Goal: Task Accomplishment & Management: Complete application form

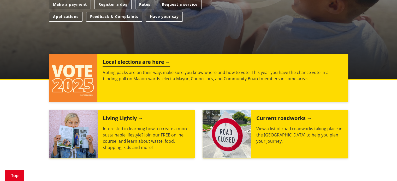
scroll to position [130, 0]
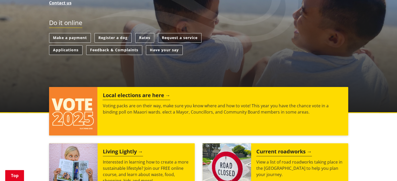
click at [67, 49] on link "Applications" at bounding box center [65, 50] width 33 height 10
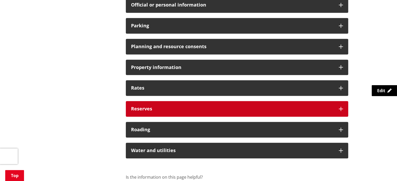
scroll to position [391, 0]
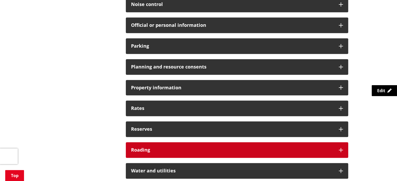
click at [173, 146] on div "Roading" at bounding box center [237, 150] width 222 height 16
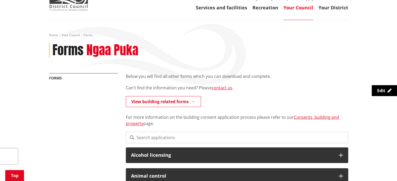
scroll to position [0, 0]
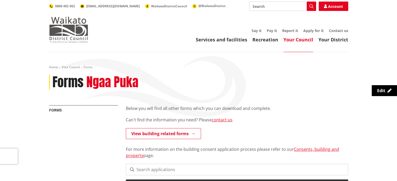
click at [69, 35] on img at bounding box center [68, 30] width 39 height 26
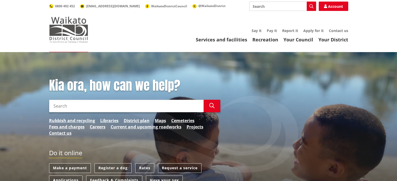
click at [72, 35] on img at bounding box center [68, 30] width 39 height 26
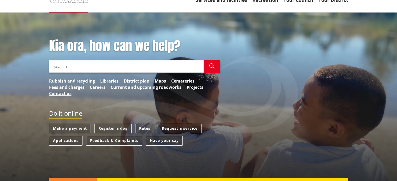
scroll to position [52, 0]
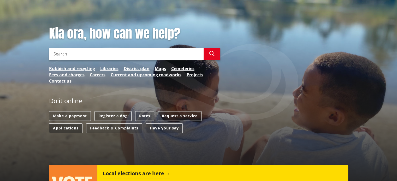
click at [65, 128] on link "Applications" at bounding box center [65, 129] width 33 height 10
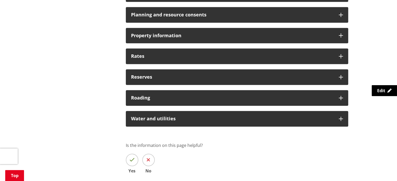
scroll to position [417, 0]
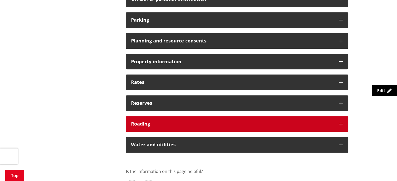
click at [164, 125] on h3 "Roading" at bounding box center [232, 124] width 202 height 5
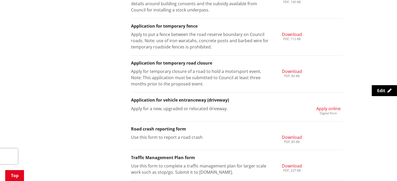
scroll to position [756, 0]
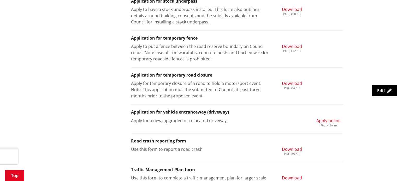
click at [324, 119] on span "Apply online" at bounding box center [328, 121] width 24 height 6
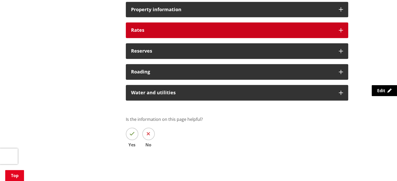
scroll to position [414, 0]
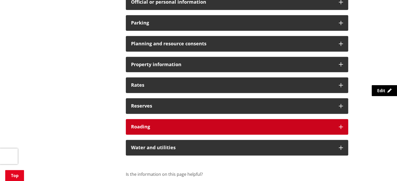
click at [201, 124] on h3 "Roading" at bounding box center [232, 126] width 202 height 5
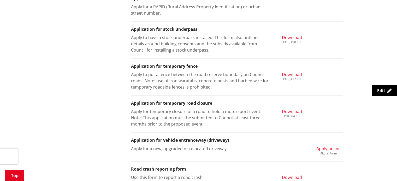
scroll to position [858, 0]
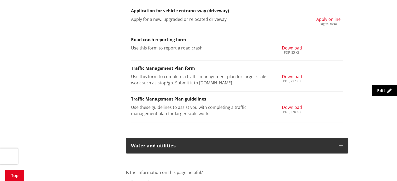
click at [329, 17] on span "Apply online" at bounding box center [328, 19] width 24 height 6
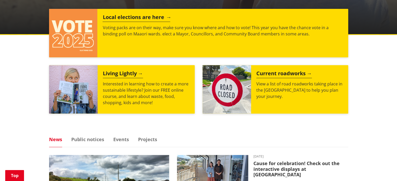
scroll to position [130, 0]
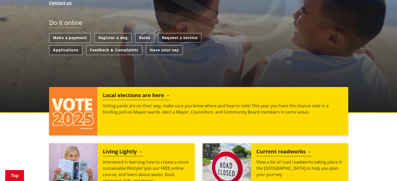
click at [75, 49] on link "Applications" at bounding box center [65, 50] width 33 height 10
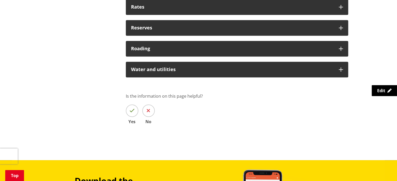
scroll to position [469, 0]
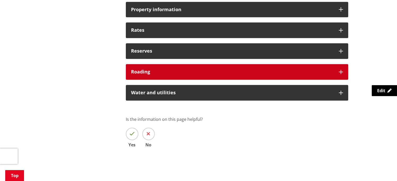
click at [210, 72] on h3 "Roading" at bounding box center [232, 71] width 202 height 5
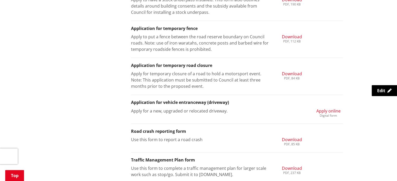
scroll to position [860, 0]
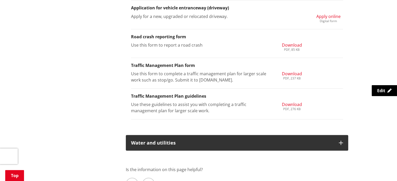
click at [328, 17] on span "Apply online" at bounding box center [328, 17] width 24 height 6
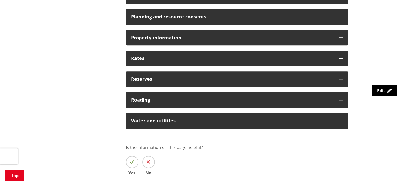
scroll to position [440, 0]
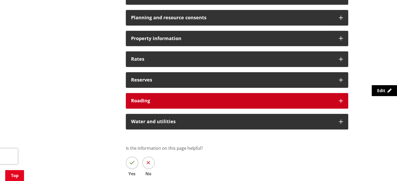
click at [303, 100] on h3 "Roading" at bounding box center [232, 100] width 202 height 5
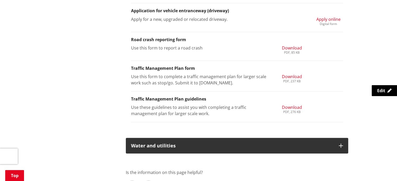
scroll to position [805, 0]
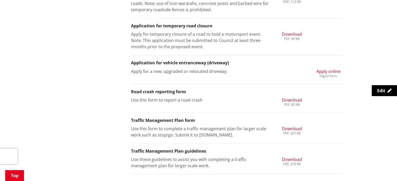
click at [333, 72] on span "Apply online" at bounding box center [328, 72] width 24 height 6
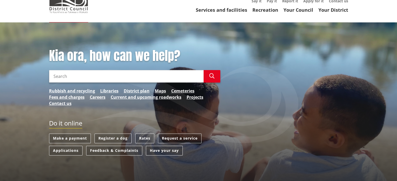
scroll to position [52, 0]
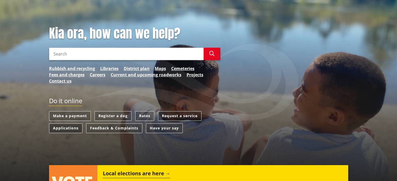
click at [66, 129] on link "Applications" at bounding box center [65, 129] width 33 height 10
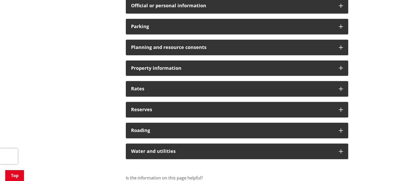
scroll to position [443, 0]
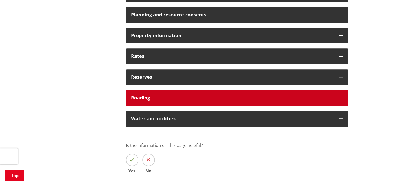
click at [178, 98] on h3 "Roading" at bounding box center [232, 97] width 202 height 5
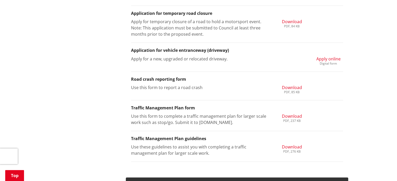
scroll to position [808, 0]
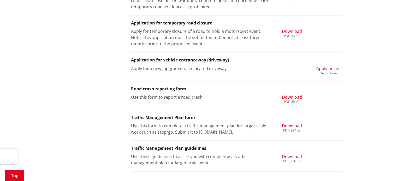
click at [326, 68] on span "Apply online" at bounding box center [328, 69] width 24 height 6
